Goal: Task Accomplishment & Management: Complete application form

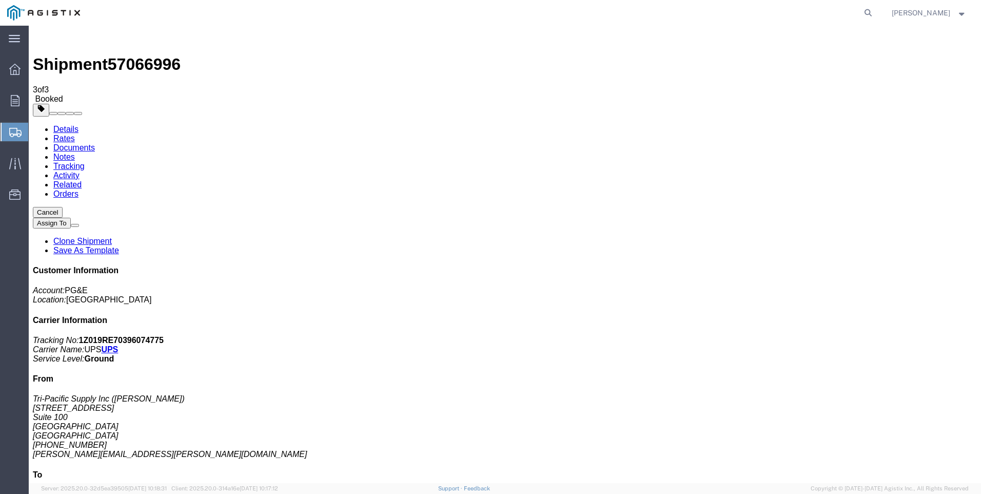
click at [0, 0] on span "Create Shipment" at bounding box center [0, 0] width 0 height 0
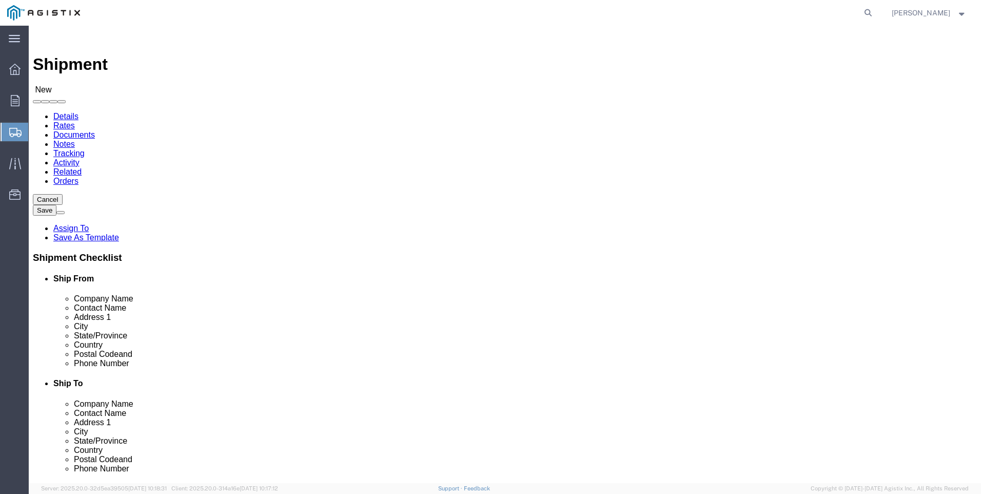
click select "Select PG&E Tri-Pacific Supply Inc"
select select "9596"
click select "Select PG&E Tri-Pacific Supply Inc"
select select
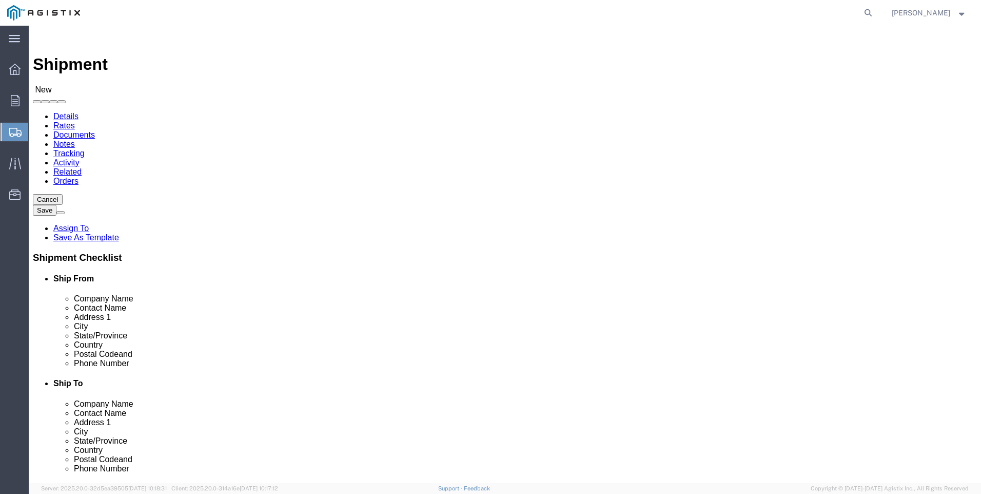
select select "MYPROFILE"
select select "CA"
click select "Select All Others [GEOGRAPHIC_DATA] [GEOGRAPHIC_DATA] [GEOGRAPHIC_DATA] [GEOGRA…"
select select "19740"
click select "Select All Others [GEOGRAPHIC_DATA] [GEOGRAPHIC_DATA] [GEOGRAPHIC_DATA] [GEOGRA…"
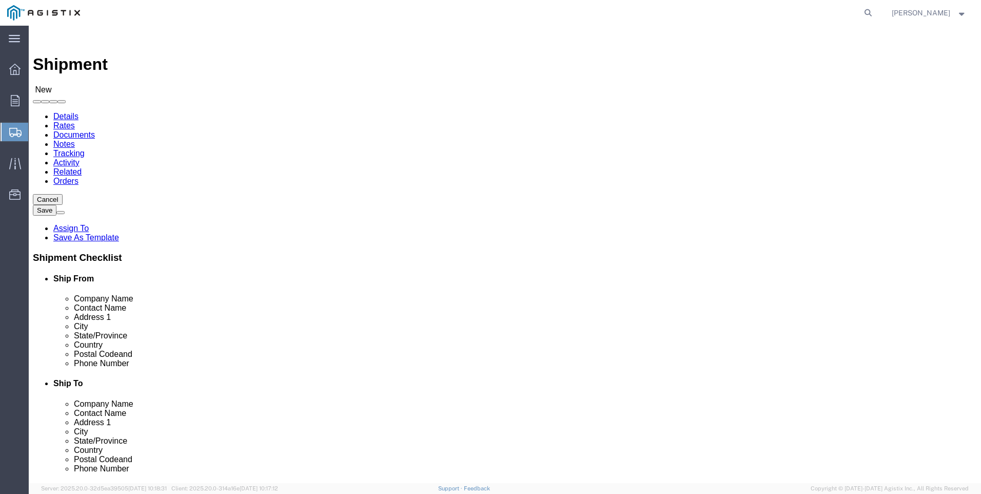
click span
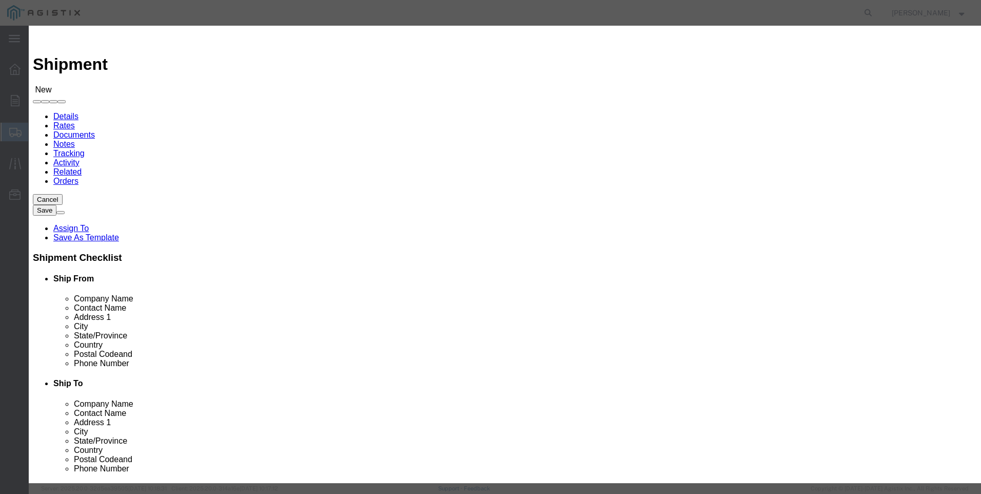
scroll to position [462, 0]
click button "Select"
select select "CA"
click button "Close"
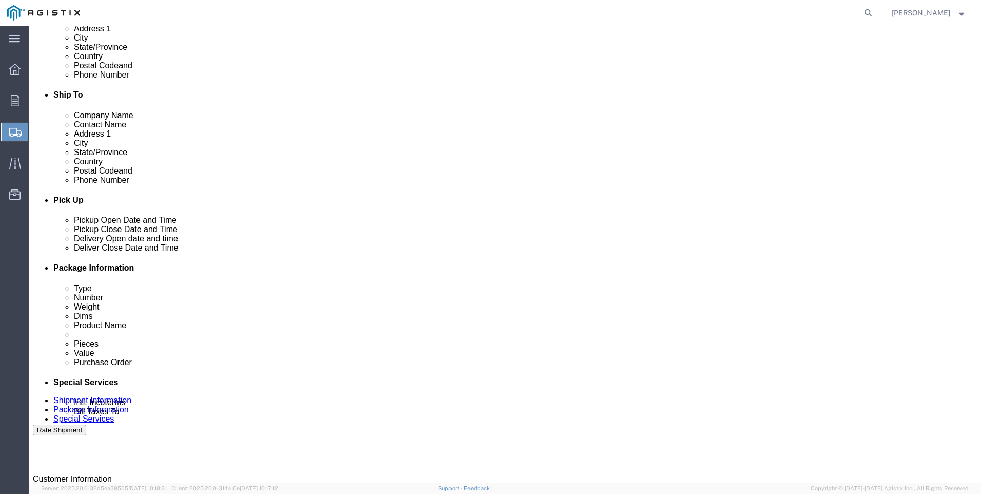
scroll to position [308, 0]
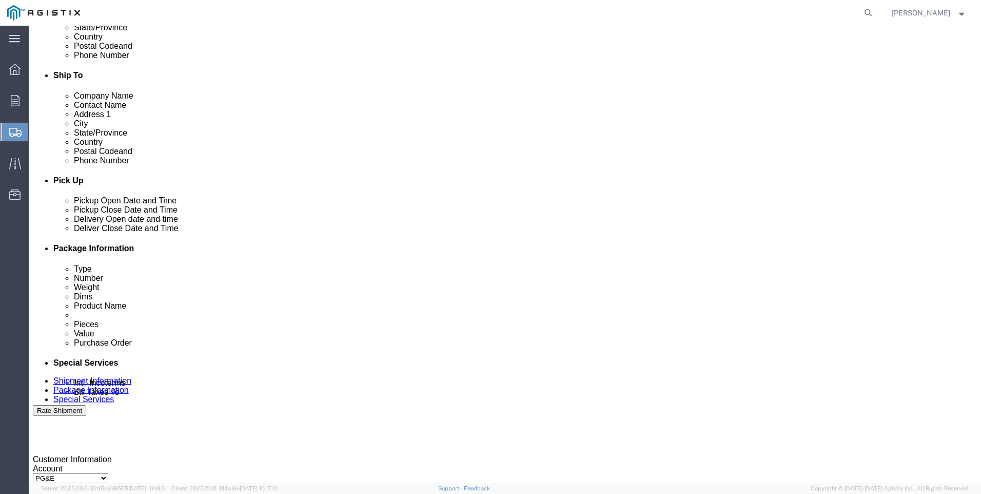
click div "[DATE] 2:00 PM"
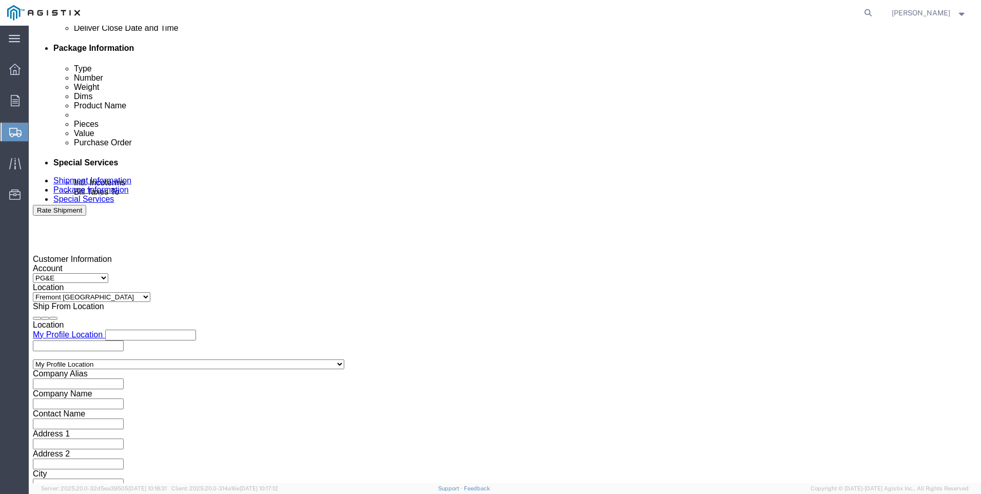
type input "4:00 PM"
click button "Apply"
click div
click input "5:00 PM"
click input "7:00 PM"
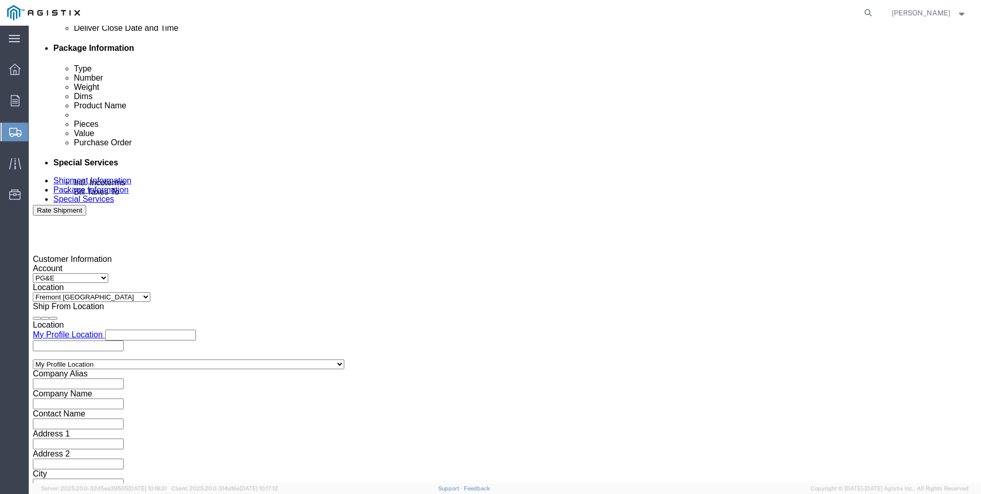
type input "7:00 AM"
drag, startPoint x: 515, startPoint y: 295, endPoint x: 595, endPoint y: 199, distance: 125.3
click button "Apply"
click div
click input "3:00 AM"
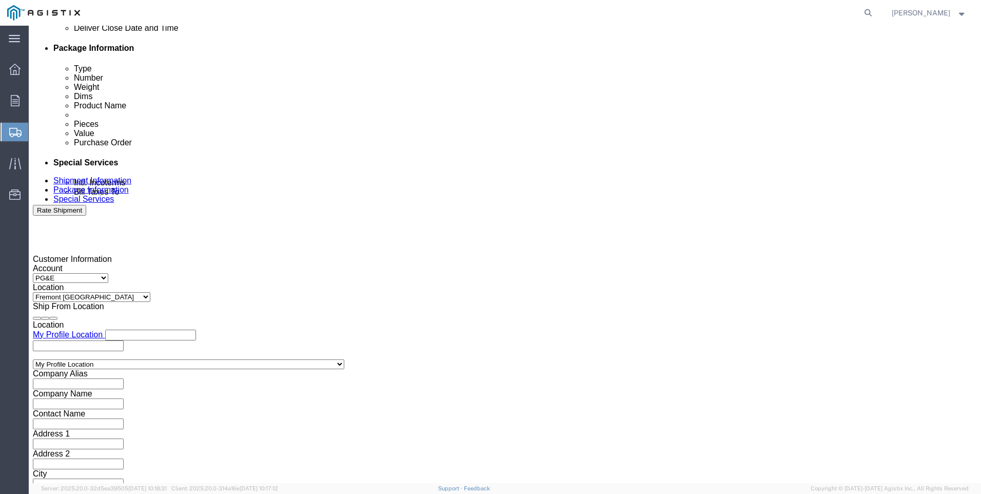
type input "3:00 PM"
click button "Apply"
click input "text"
type input "3501421452"
click select "Select Account Type Activity ID Airline Appointment Number ASN Batch Request # …"
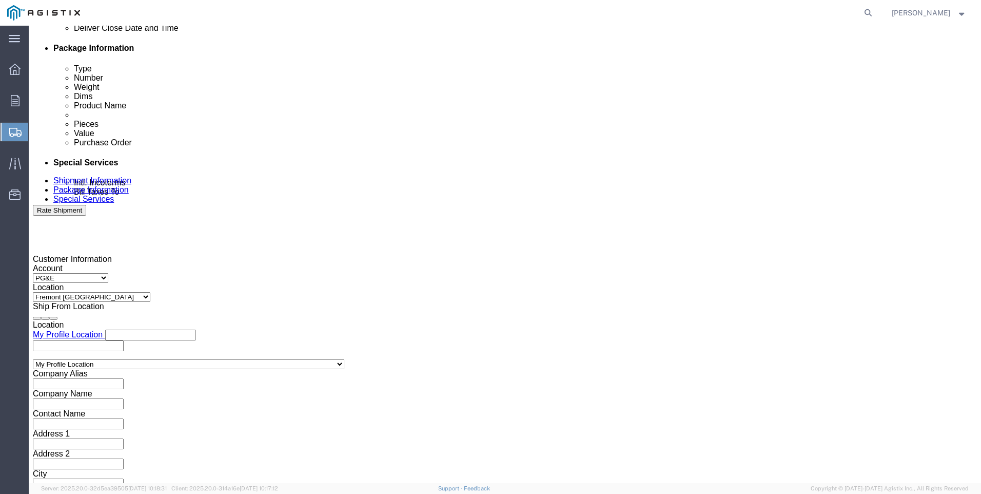
select select "SALEORDR"
click select "Select Account Type Activity ID Airline Appointment Number ASN Batch Request # …"
click input "text"
type input "0055189"
drag, startPoint x: 719, startPoint y: 417, endPoint x: 711, endPoint y: 404, distance: 15.5
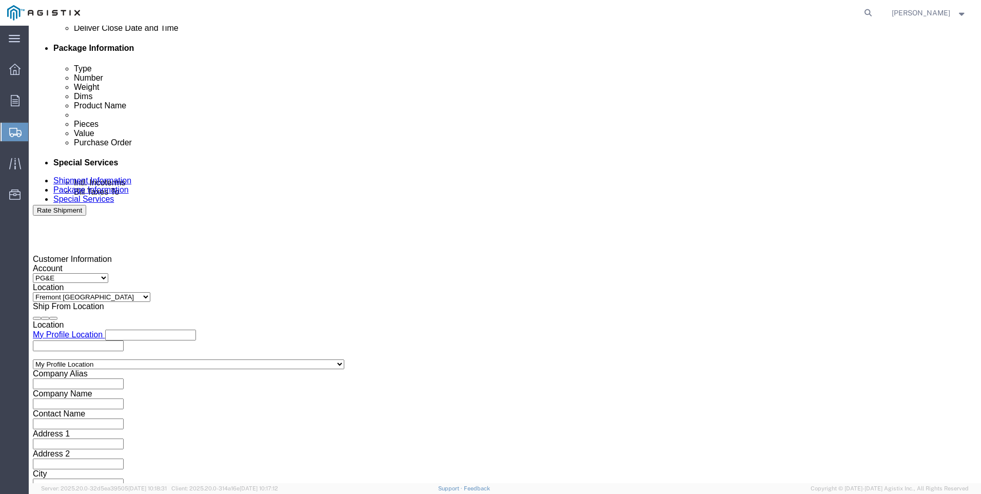
click button "Continue"
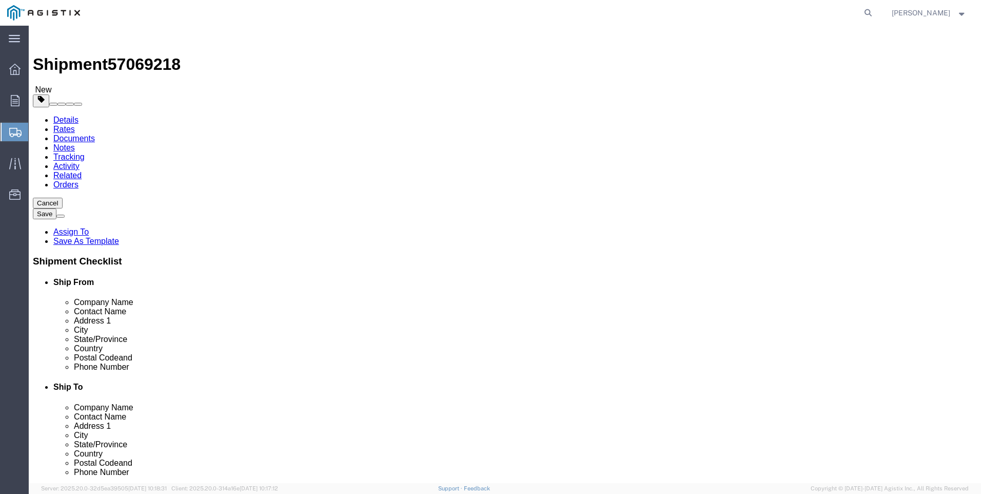
click select "Select Bulk Bundle(s) Cardboard Box(es) Carton(s) Crate(s) Drum(s) (Fiberboard)…"
select select "PSNS"
click select "Select Bulk Bundle(s) Cardboard Box(es) Carton(s) Crate(s) Drum(s) (Fiberboard)…"
click input "text"
type input "24"
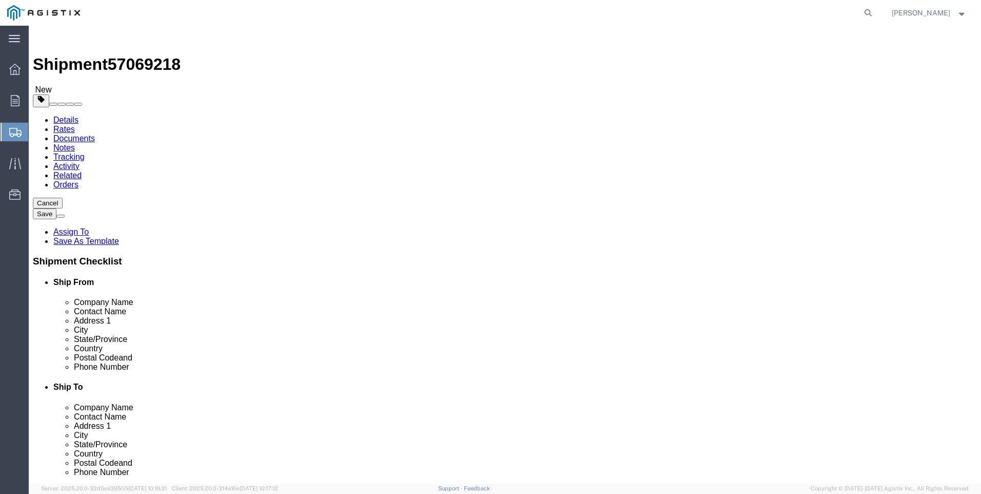
type input "44"
type input "37"
drag, startPoint x: 172, startPoint y: 258, endPoint x: 70, endPoint y: 262, distance: 102.7
click div "Weight 0.00 Select kgs lbs Ship. t°"
type input "136"
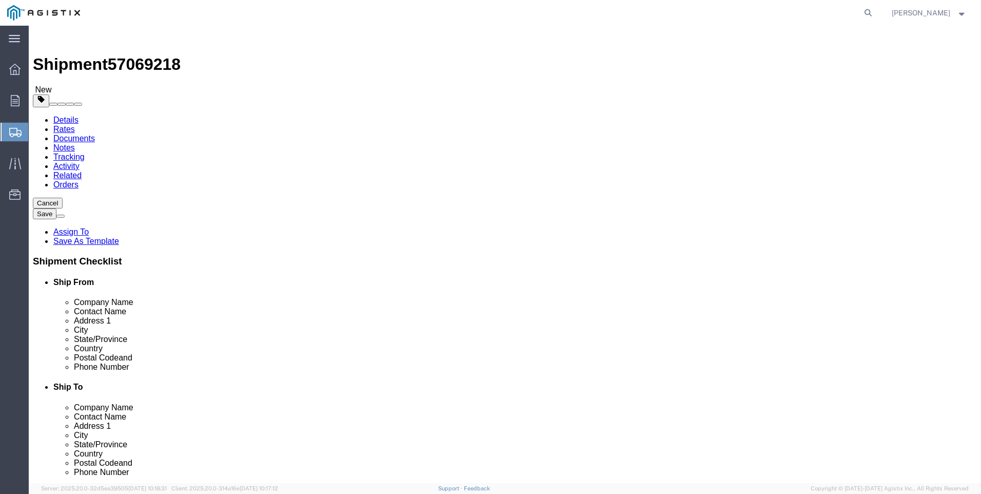
click link "Add Content"
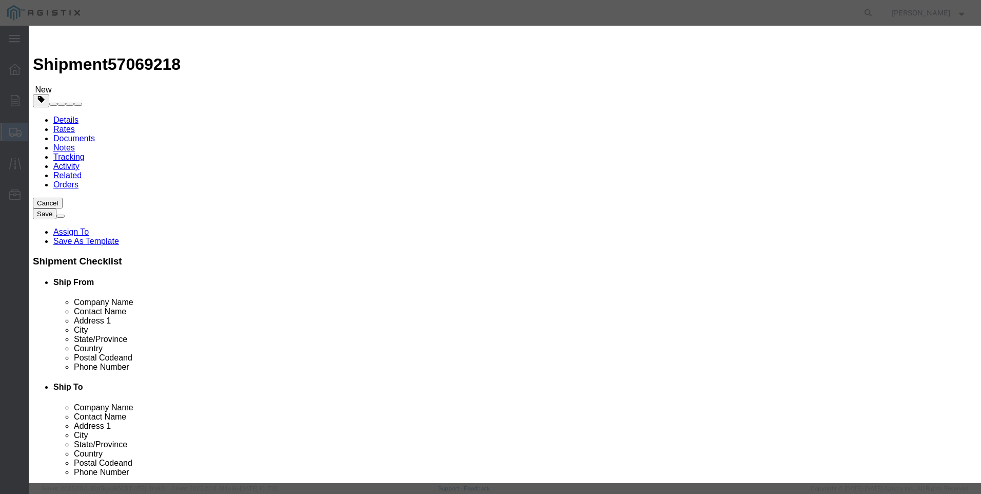
click input "text"
type input "m"
type input "M442317"
click td "Name: RESTRICTOR STAINLESS STEEL TYPE 24S"
select select
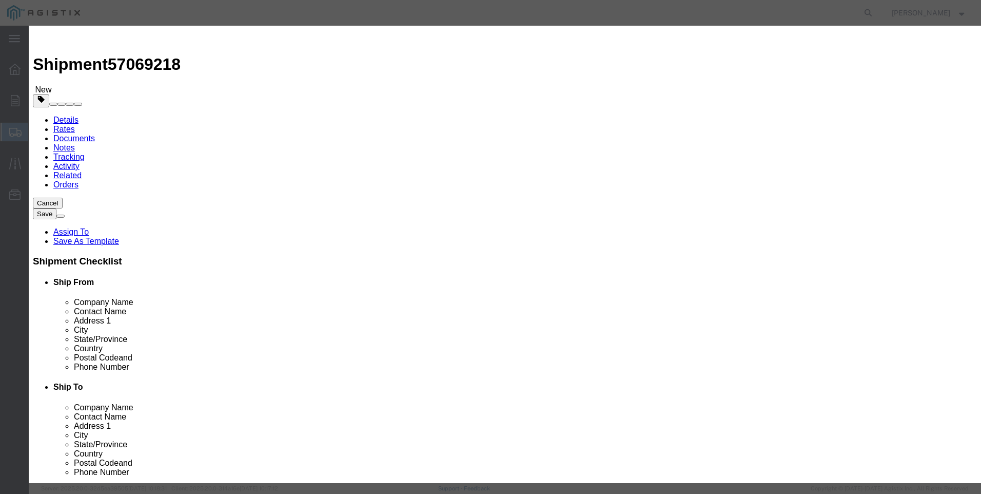
select select "USD"
type input "RESTRICTOR STAINLESS STEEL TYPE 24S"
type input "M442317"
drag, startPoint x: 461, startPoint y: 78, endPoint x: 177, endPoint y: 89, distance: 284.5
click div "Add content Commodity library Product Name RESTRICTOR STAINLESS STEEL TYPE 24S …"
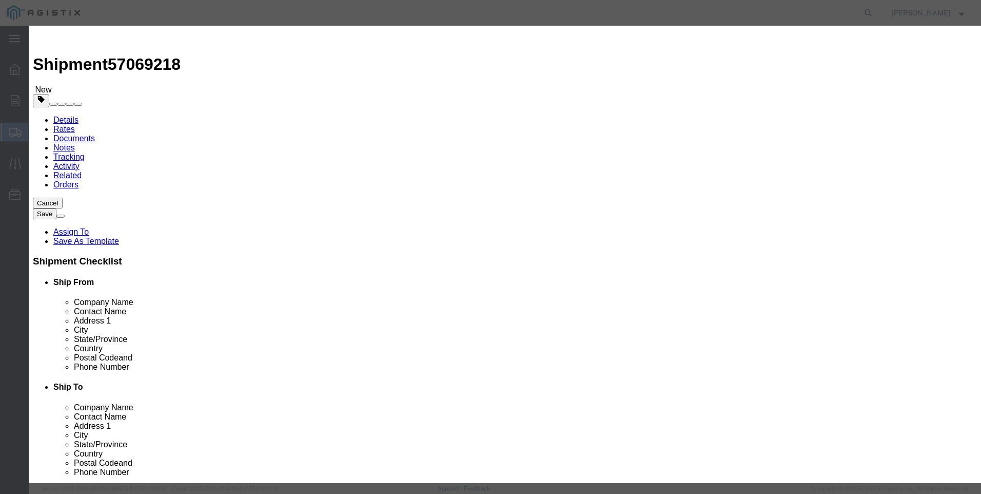
type input "RESTRICTOR STAINLESS STEEL TYPE 24S"
click textarea
paste textarea "RESTRICTOR STAINLESS STEEL TYPE 24S"
type textarea "RESTRICTOR STAINLESS STEEL TYPE 24S"
drag, startPoint x: 233, startPoint y: 74, endPoint x: 225, endPoint y: 73, distance: 8.7
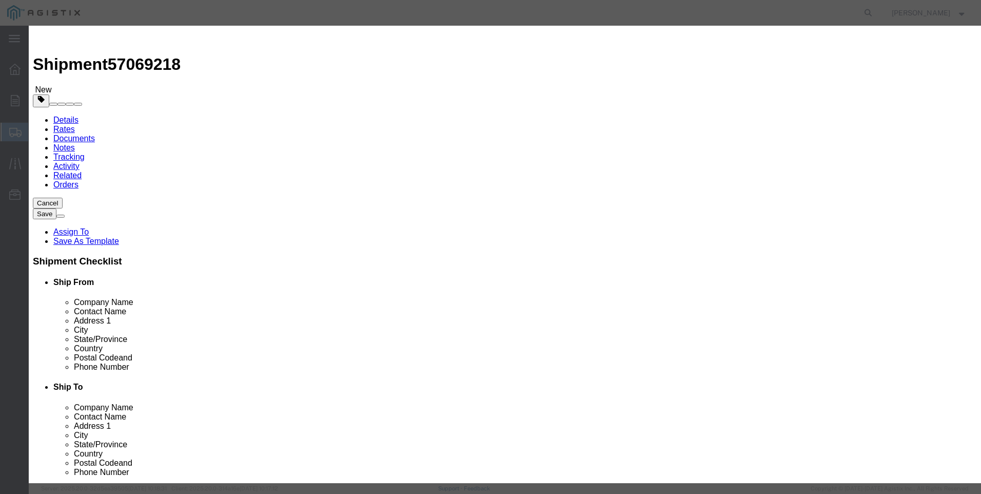
click div "Product Name RESTRICTOR STAINLESS STEEL TYPE 24S M442317"
type input "M445317 / TYPE 24S"
click input "text"
type input "40"
click input "text"
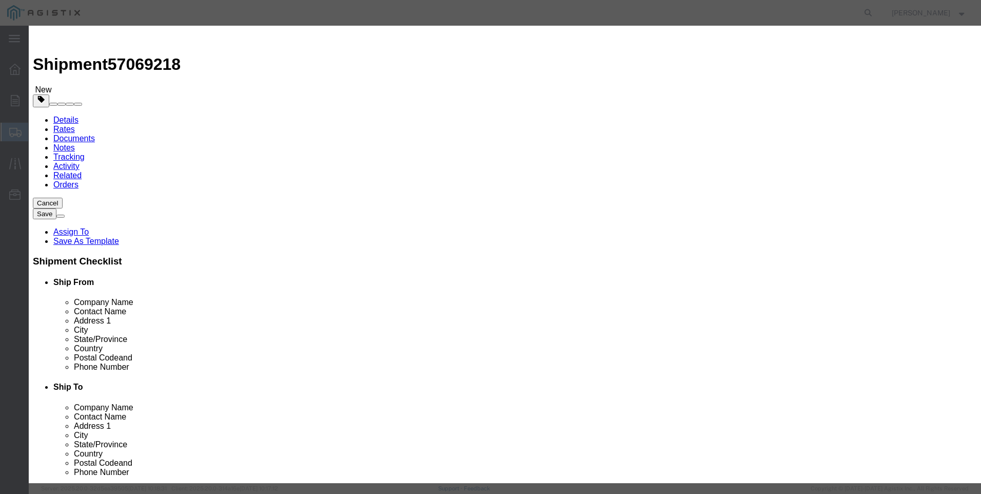
type input "7302"
click select "Select 50 55 60 65 70 85 92.5 100 125 175 250 300 400"
select select "100"
click select "Select 50 55 60 65 70 85 92.5 100 125 175 250 300 400"
click button "Save & Add Another"
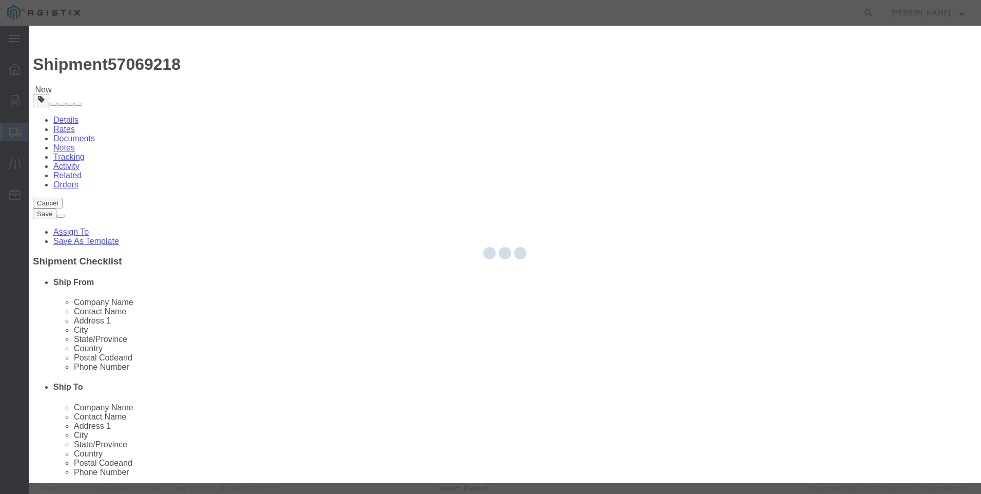
select select "EA"
select select
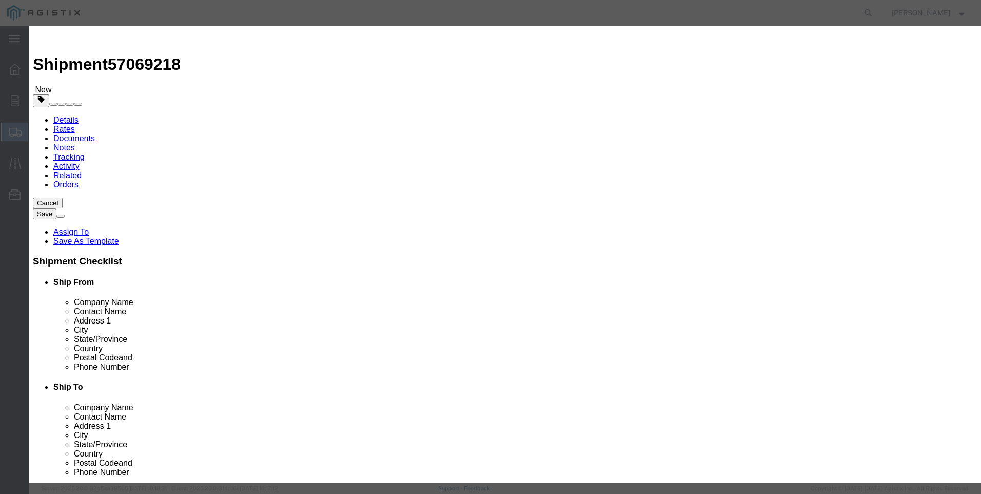
select select "USD"
click input "text"
type input "M446949"
click div "Name: PILOT PRESSURE REDUCING SERIES 20 Sku: M446949 Model: Description:"
select select
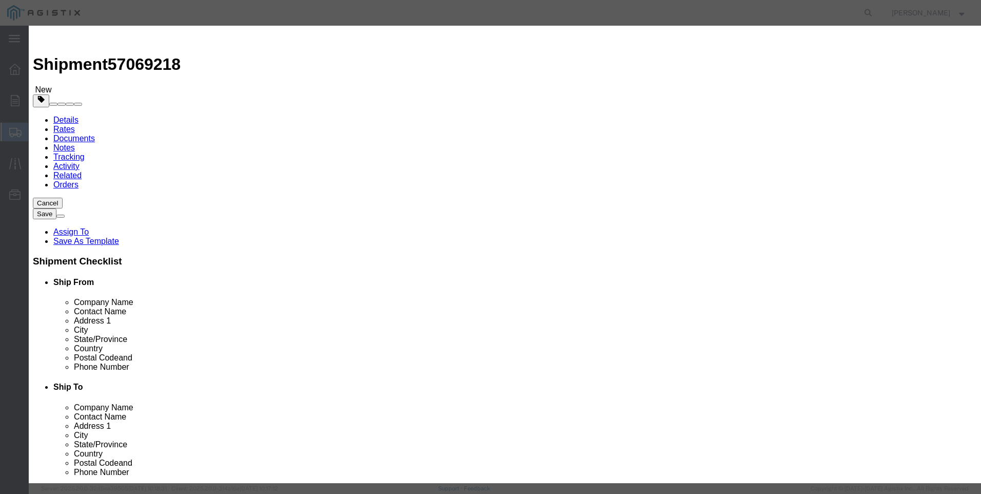
type input "PILOT PRESSURE REDUCING SERIES 20"
type input "M446949"
drag, startPoint x: 452, startPoint y: 76, endPoint x: 133, endPoint y: 66, distance: 318.8
click div "Add content Commodity library Product Name PILOT PRESSURE REDUCING SERIES 20 M4…"
type input "PILOT PRESSURE REDUCING SERIES 20"
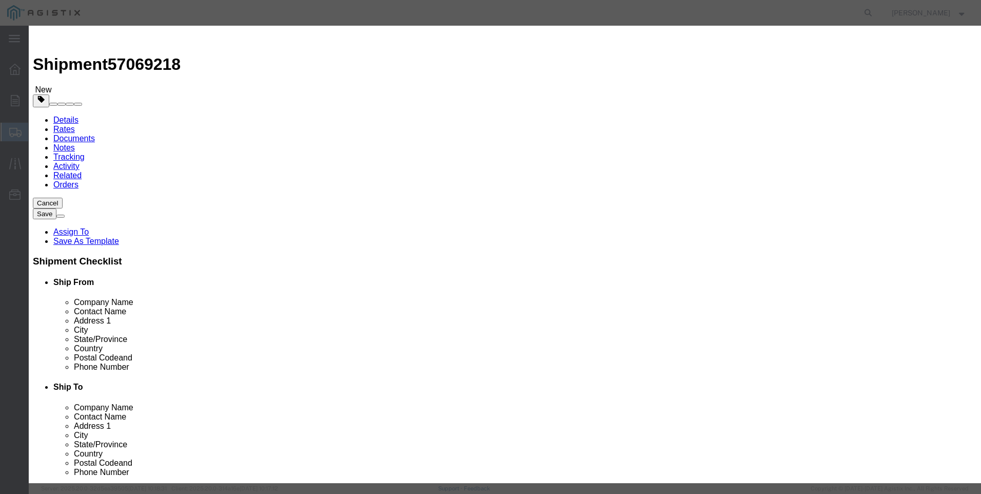
click textarea
paste textarea "PILOT PRESSURE REDUCING SERIES 20"
type textarea "PILOT PRESSURE REDUCING SERIES 20"
drag, startPoint x: 448, startPoint y: 79, endPoint x: 189, endPoint y: 83, distance: 259.7
click div "Commodity library Product Name PILOT PRESSURE REDUCING SERIES 20 M446949 Pieces…"
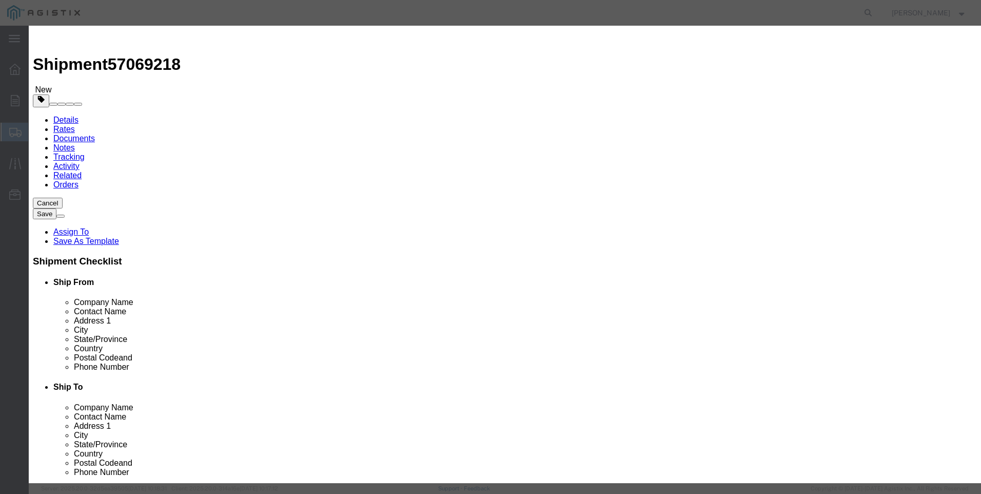
type input "M446949 / FP-7"
click input "text"
type input "18"
click input "text"
type input "12136"
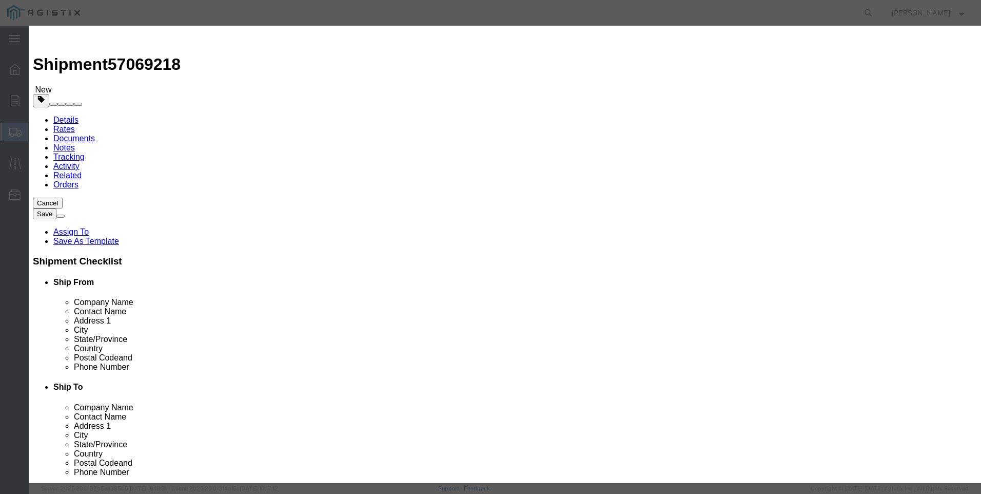
click select "Select 50 55 60 65 70 85 92.5 100 125 175 250 300 400"
select select "100"
click select "Select 50 55 60 65 70 85 92.5 100 125 175 250 300 400"
click button "Save & Close"
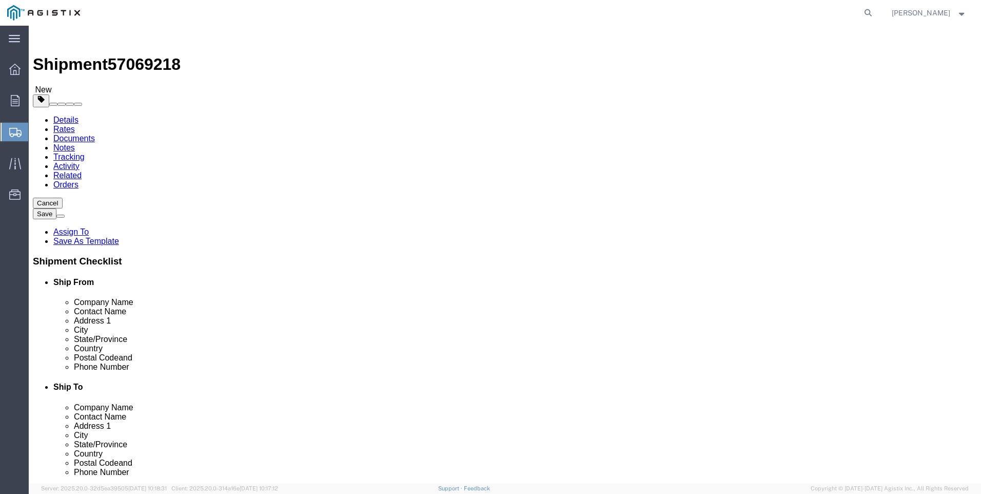
click button "Rate Shipment"
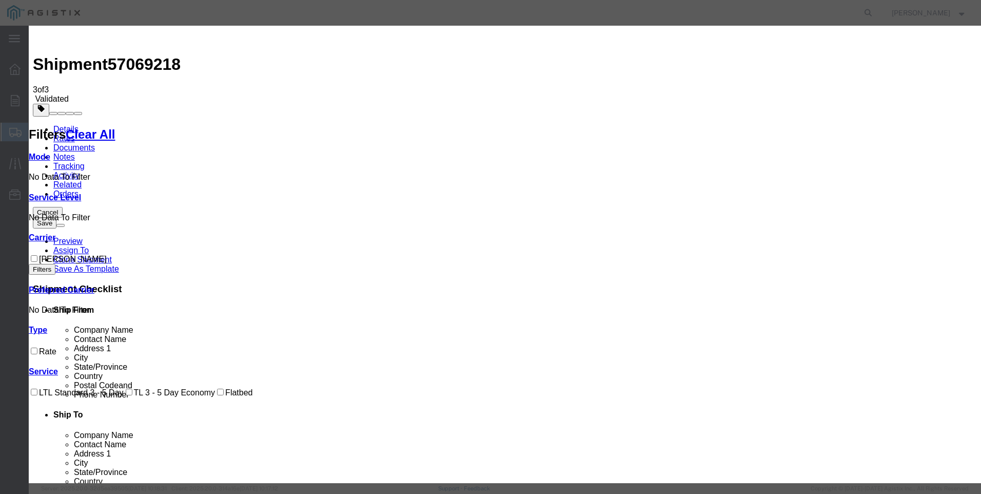
drag, startPoint x: 366, startPoint y: 134, endPoint x: 384, endPoint y: 136, distance: 17.5
